Goal: Information Seeking & Learning: Learn about a topic

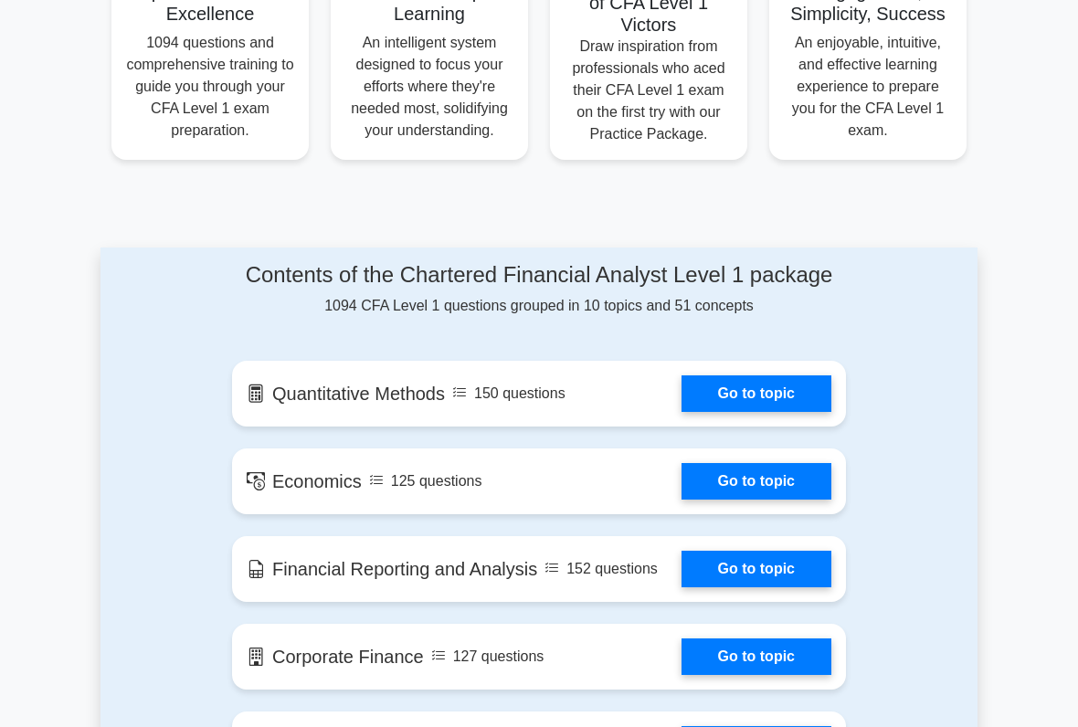
scroll to position [783, 0]
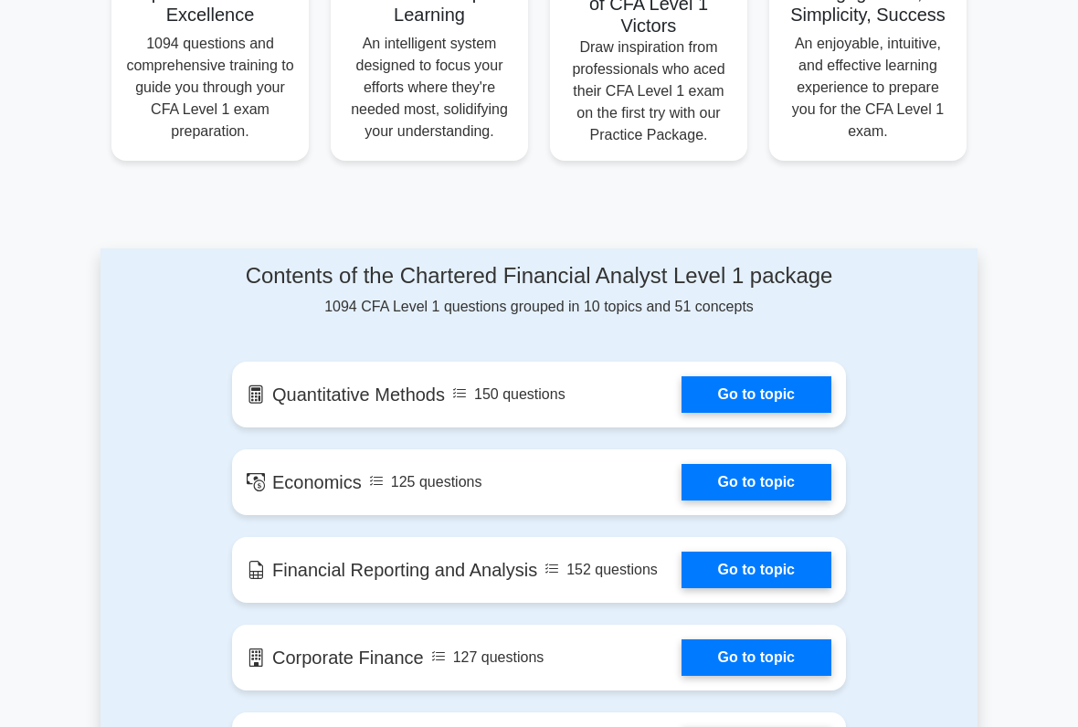
click at [778, 413] on link "Go to topic" at bounding box center [756, 394] width 150 height 37
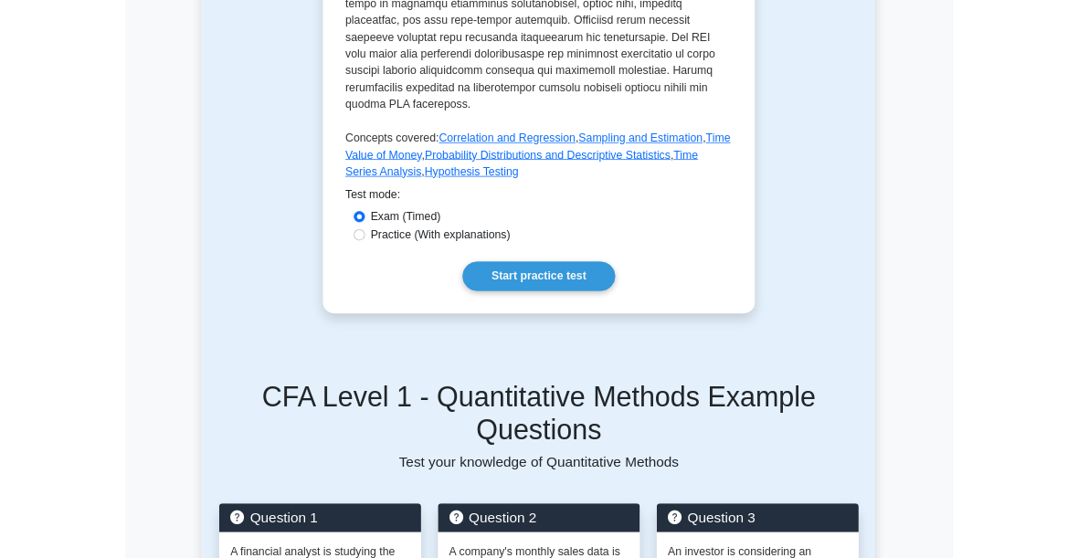
scroll to position [1028, 0]
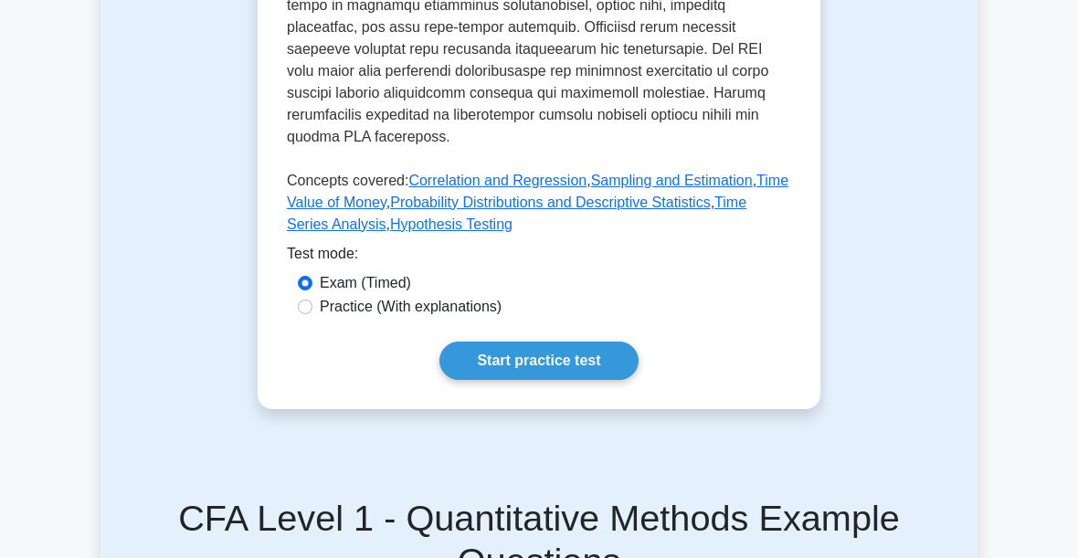
click at [501, 318] on label "Practice (With explanations)" at bounding box center [411, 307] width 182 height 22
click at [312, 314] on input "Practice (With explanations)" at bounding box center [305, 307] width 15 height 15
radio input "true"
click at [590, 380] on link "Start practice test" at bounding box center [538, 361] width 198 height 38
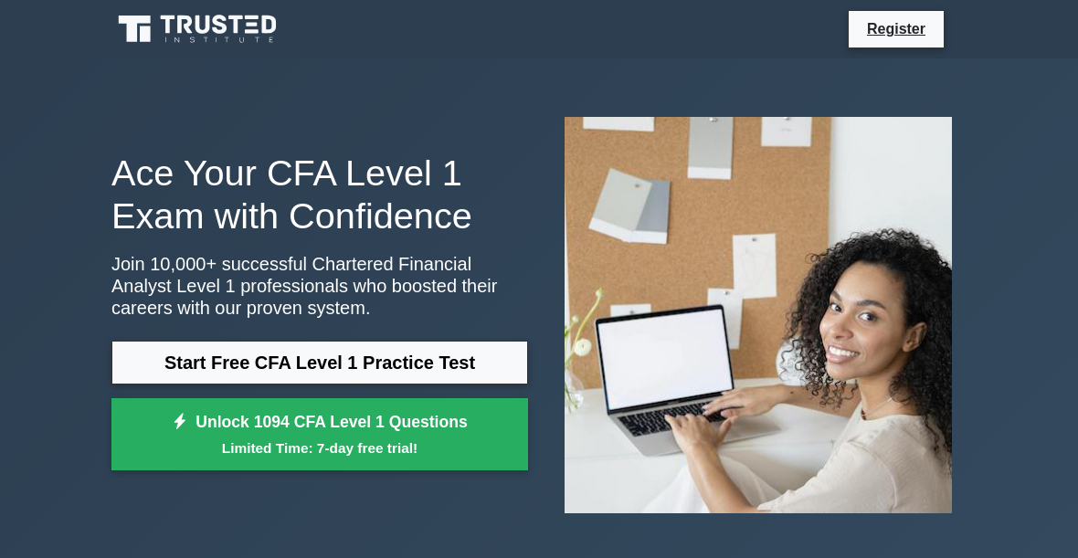
click at [469, 360] on link "Start Free CFA Level 1 Practice Test" at bounding box center [319, 363] width 416 height 44
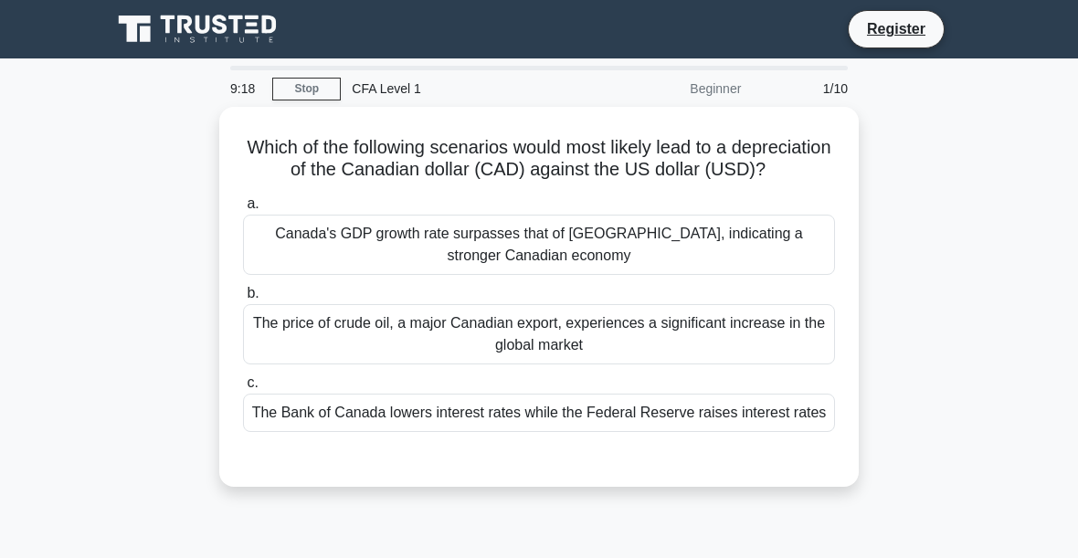
click at [764, 432] on div "The Bank of Canada lowers interest rates while the Federal Reserve raises inter…" at bounding box center [539, 413] width 592 height 38
click at [243, 389] on input "c. The Bank of Canada lowers interest rates while the Federal Reserve raises in…" at bounding box center [243, 383] width 0 height 12
